Goal: Task Accomplishment & Management: Complete application form

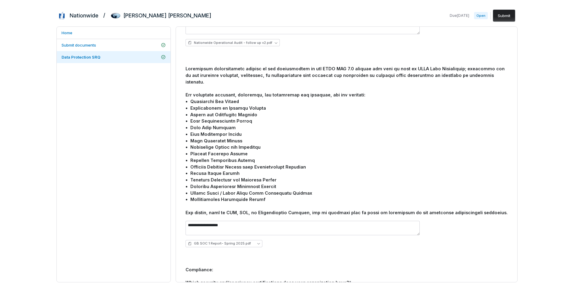
scroll to position [540, 0]
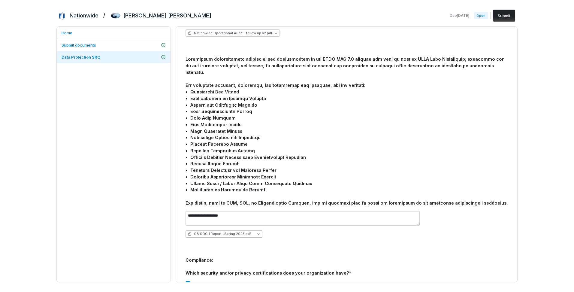
click at [233, 231] on span "GB SOC 1 Report- Spring 2025.pdf" at bounding box center [222, 233] width 57 height 4
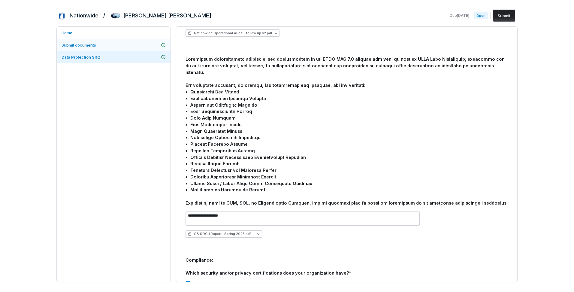
click at [94, 45] on span "Submit documents" at bounding box center [78, 45] width 34 height 5
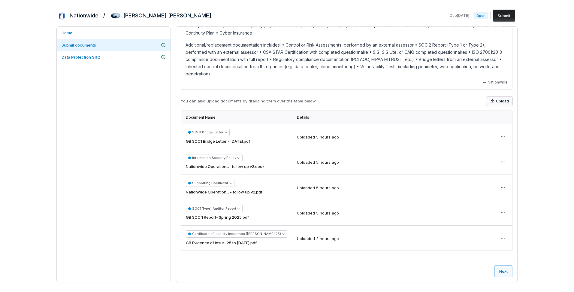
click at [497, 101] on button "Upload" at bounding box center [499, 101] width 26 height 9
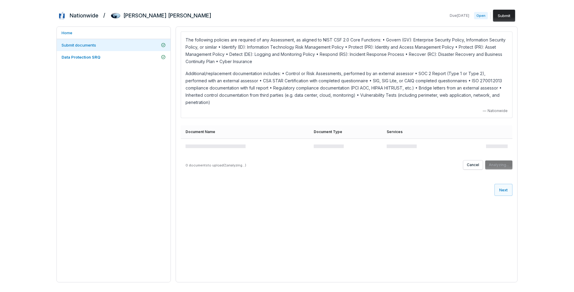
scroll to position [0, 0]
click at [501, 160] on button "Upload" at bounding box center [502, 164] width 20 height 9
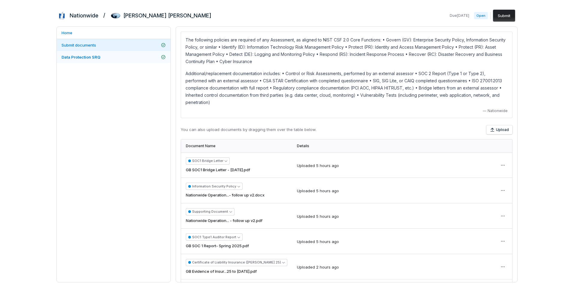
click at [91, 58] on span "Data Protection SRQ" at bounding box center [80, 57] width 39 height 5
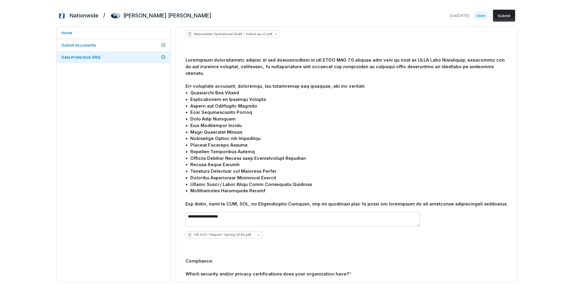
scroll to position [540, 0]
click at [234, 231] on span "GB SOC 1 Report- Spring 2025.pdf" at bounding box center [222, 233] width 57 height 4
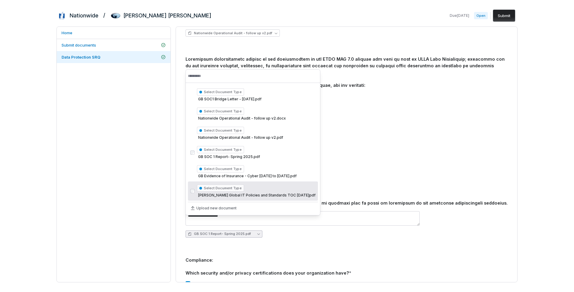
click at [269, 192] on div "Select Document Type [PERSON_NAME] Global IT Policies and Standards TOC [DATE]p…" at bounding box center [256, 191] width 118 height 16
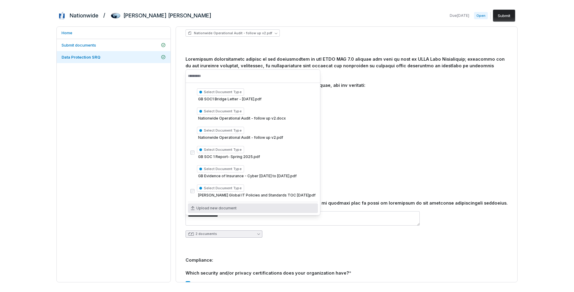
click at [322, 230] on div "2 documents" at bounding box center [346, 233] width 322 height 7
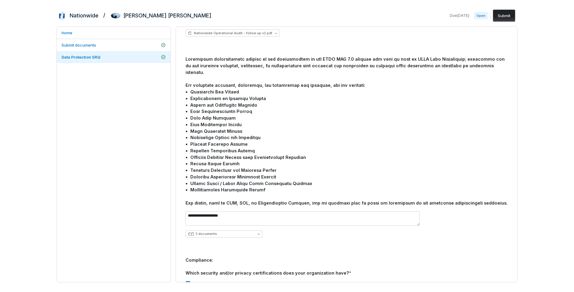
click at [339, 217] on div "**********" at bounding box center [346, 224] width 322 height 36
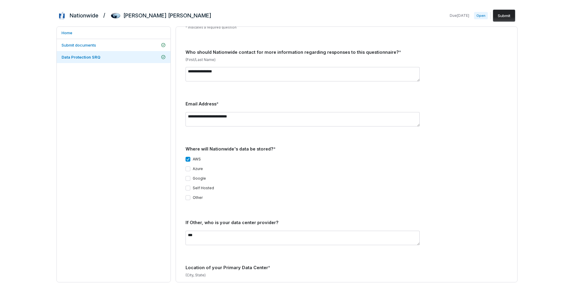
scroll to position [0, 0]
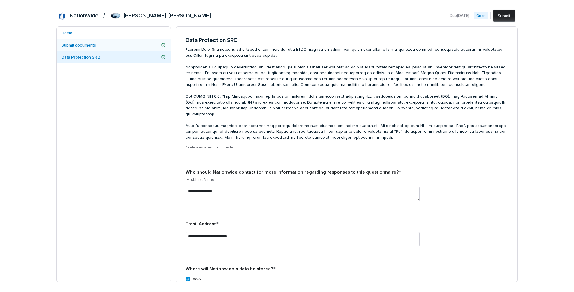
click at [99, 46] on link "Submit documents" at bounding box center [114, 45] width 114 height 12
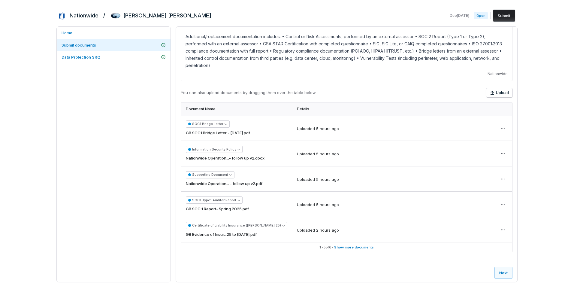
scroll to position [38, 0]
click at [497, 151] on html "Nationwide / [PERSON_NAME] [PERSON_NAME] Due [DATE] Open Submit Home Submit doc…" at bounding box center [287, 146] width 574 height 292
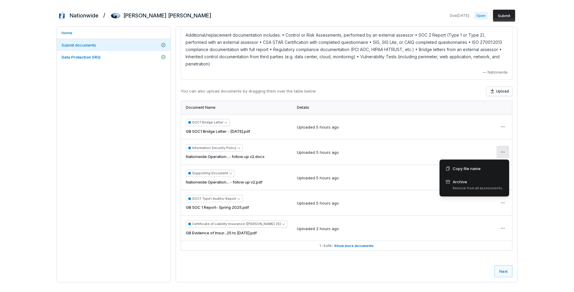
click at [540, 153] on html "Nationwide / [PERSON_NAME] [PERSON_NAME] Due [DATE] Open Submit Home Submit doc…" at bounding box center [287, 146] width 574 height 292
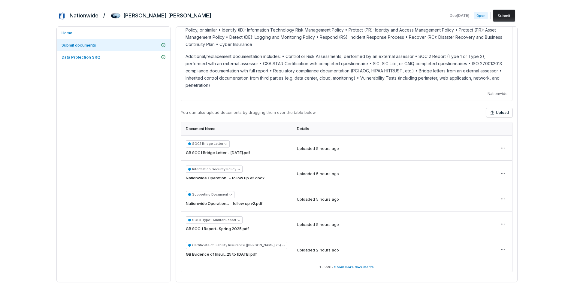
scroll to position [0, 0]
